Goal: Find specific fact: Find specific fact

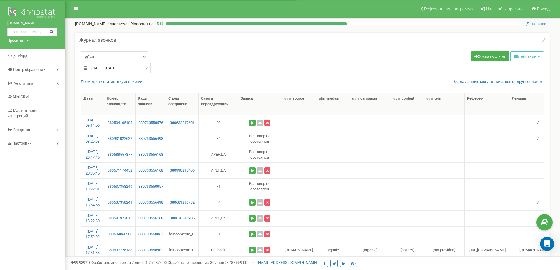
select select "50"
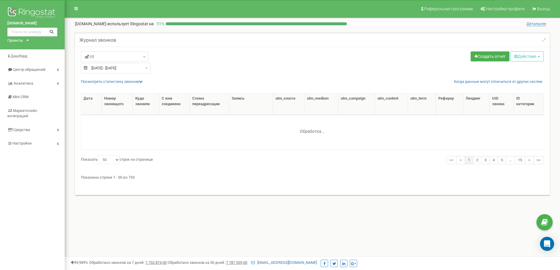
select select "50"
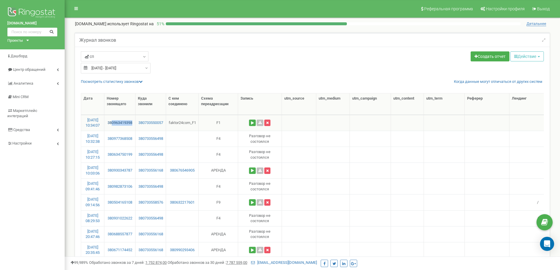
drag, startPoint x: 136, startPoint y: 118, endPoint x: 113, endPoint y: 126, distance: 24.6
click at [113, 126] on td "380963419398" at bounding box center [119, 123] width 31 height 16
copy link "0963419398"
